Goal: Task Accomplishment & Management: Complete application form

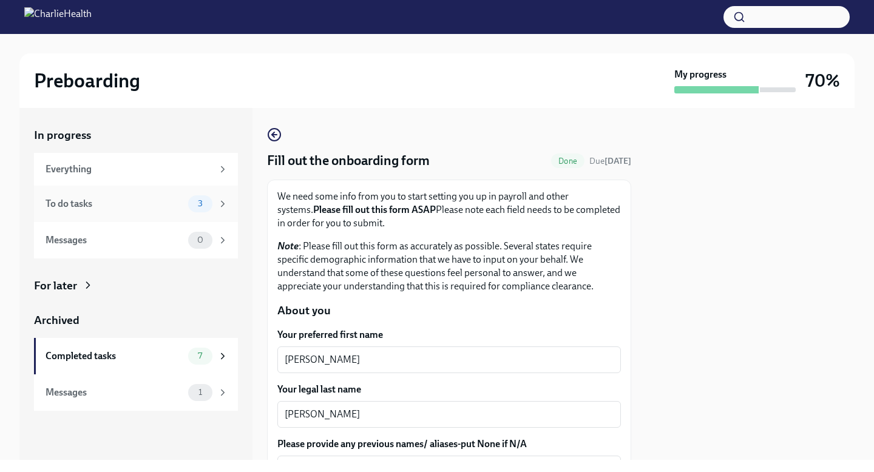
click at [118, 197] on div "To do tasks" at bounding box center [115, 203] width 138 height 13
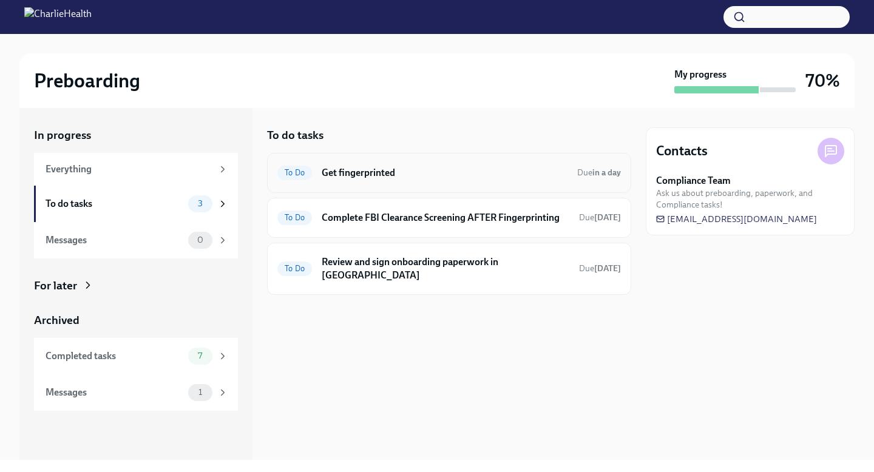
click at [354, 172] on h6 "Get fingerprinted" at bounding box center [445, 172] width 246 height 13
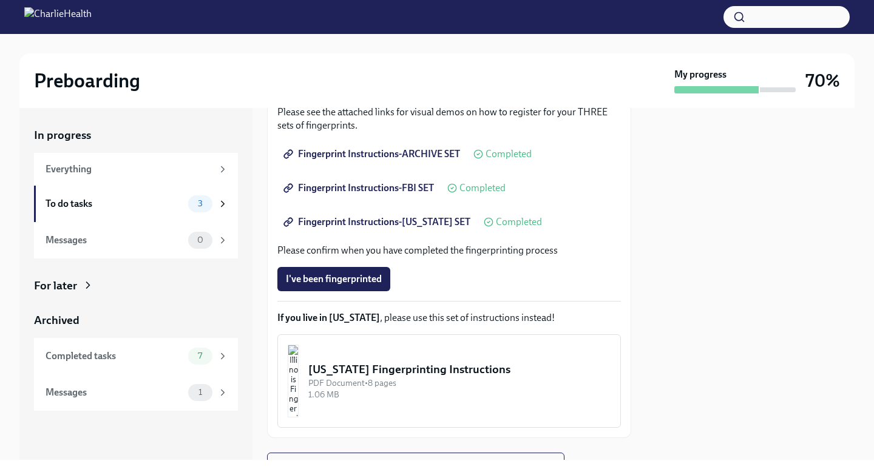
scroll to position [222, 0]
click at [343, 285] on button "I've been fingerprinted" at bounding box center [334, 278] width 113 height 24
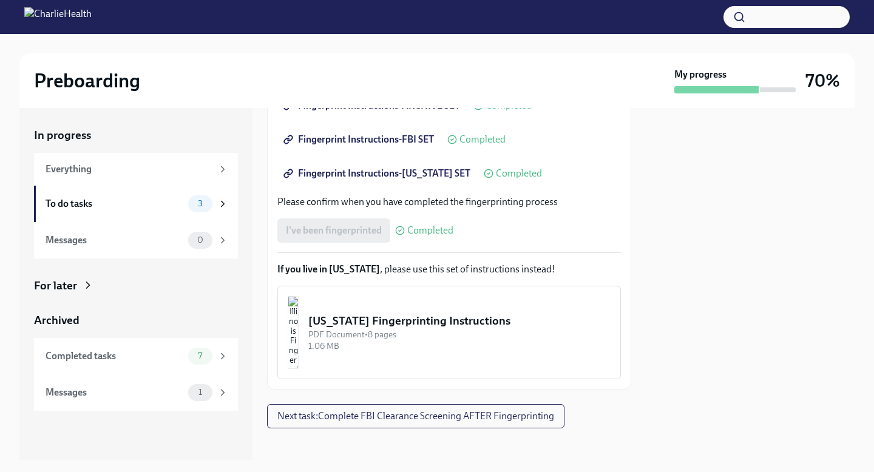
scroll to position [276, 0]
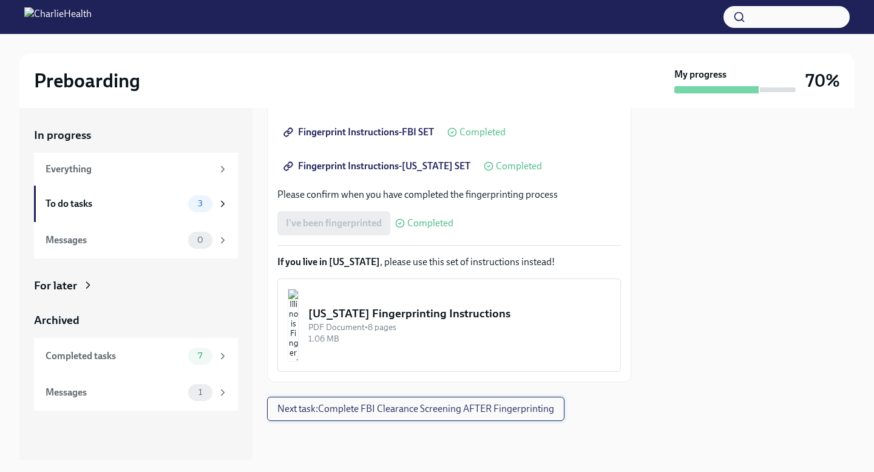
click at [364, 416] on button "Next task : Complete FBI Clearance Screening AFTER Fingerprinting" at bounding box center [416, 409] width 298 height 24
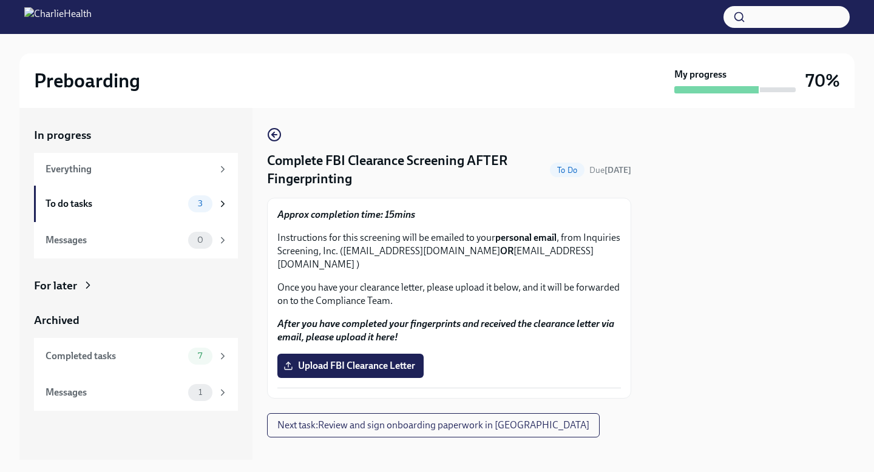
scroll to position [16, 0]
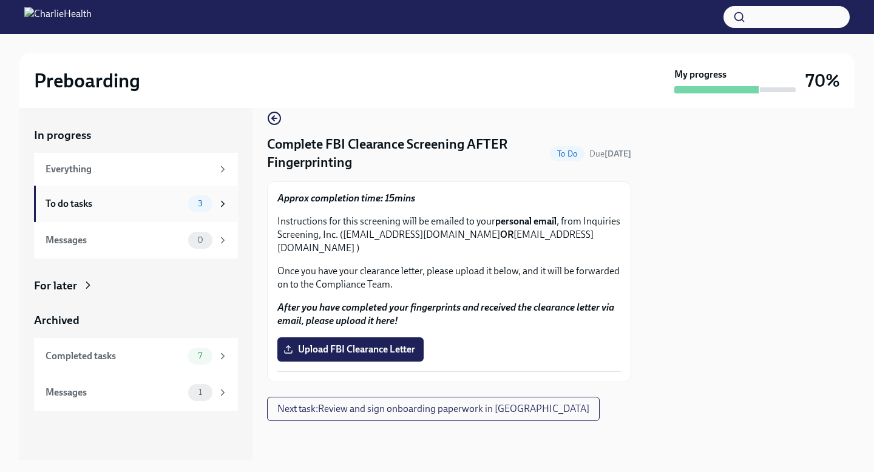
click at [154, 198] on div "To do tasks" at bounding box center [115, 203] width 138 height 13
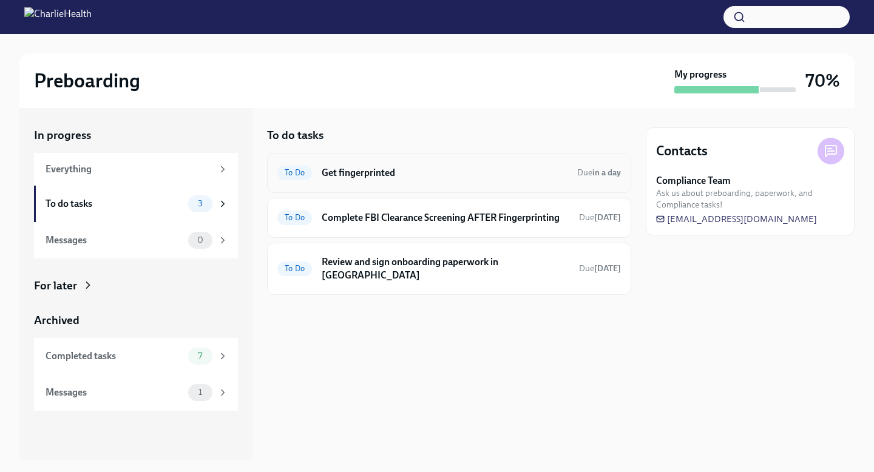
click at [383, 172] on h6 "Get fingerprinted" at bounding box center [445, 172] width 246 height 13
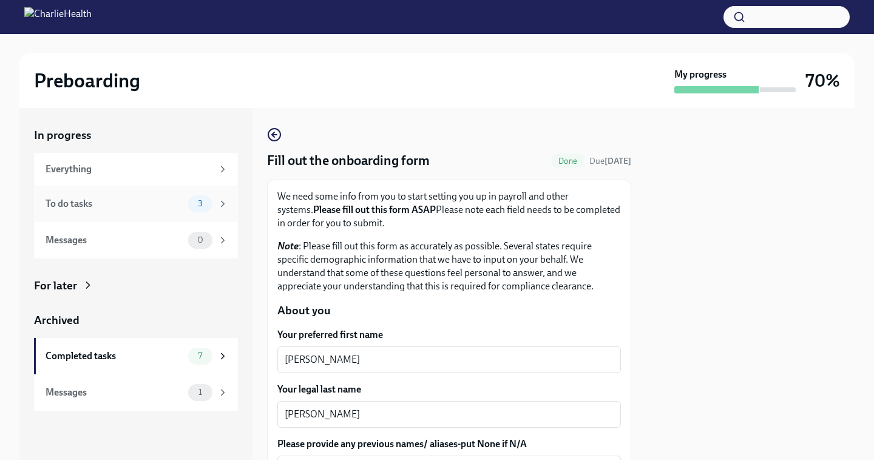
click at [154, 208] on div "To do tasks" at bounding box center [115, 203] width 138 height 13
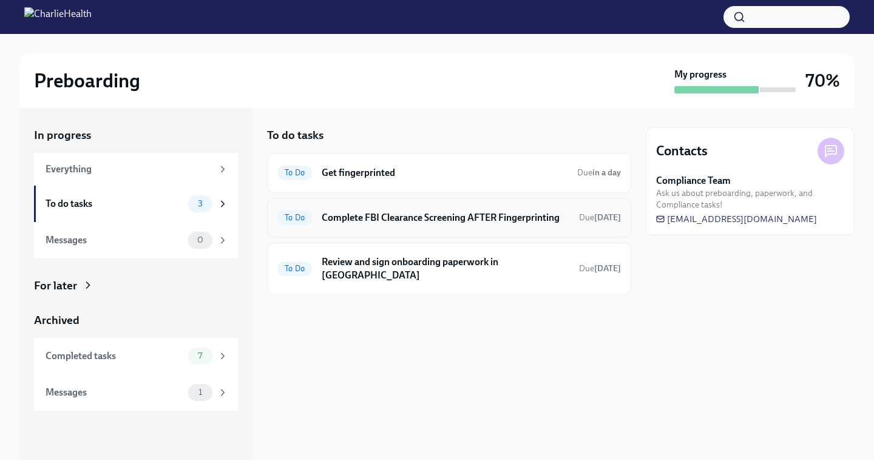
click at [366, 209] on div "To Do Complete FBI Clearance Screening AFTER Fingerprinting Due [DATE]" at bounding box center [450, 217] width 344 height 19
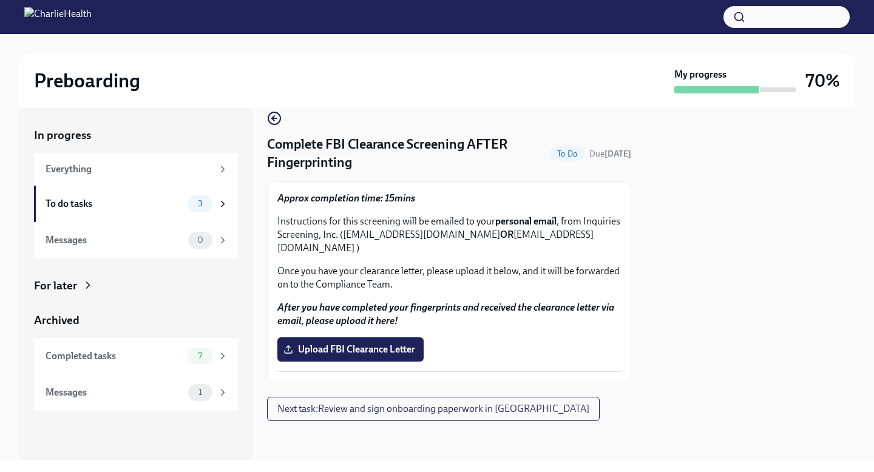
scroll to position [15, 0]
